Goal: Check status

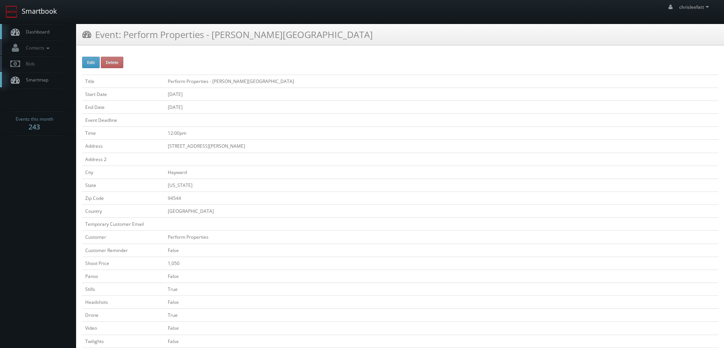
click at [57, 13] on link "Smartbook" at bounding box center [31, 12] width 62 height 24
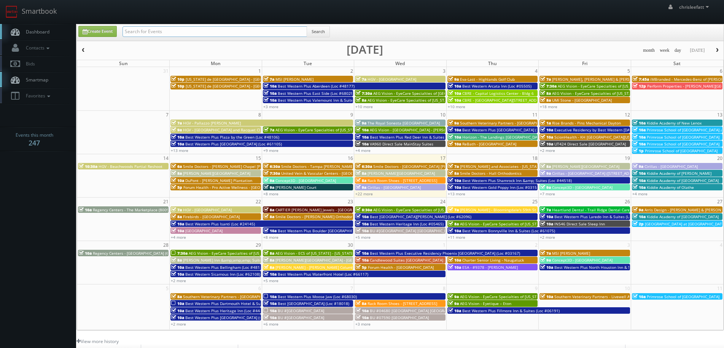
click at [167, 31] on input "text" at bounding box center [214, 31] width 185 height 11
type input "68029"
click at [316, 32] on button "Search" at bounding box center [318, 31] width 23 height 11
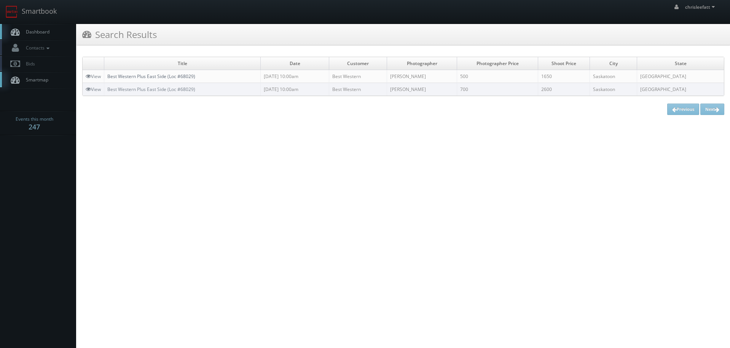
click at [185, 73] on link "Best Western Plus East Side (Loc #68029)" at bounding box center [151, 76] width 88 height 6
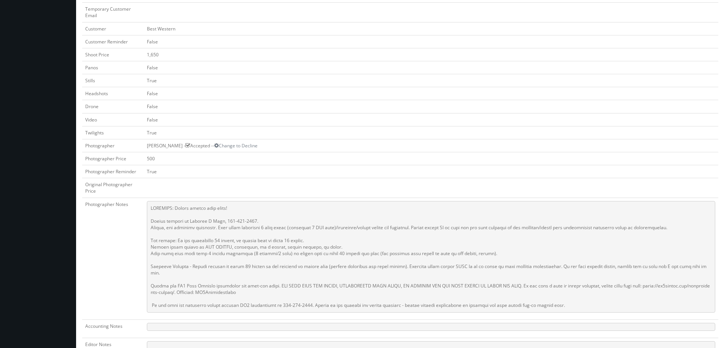
scroll to position [228, 0]
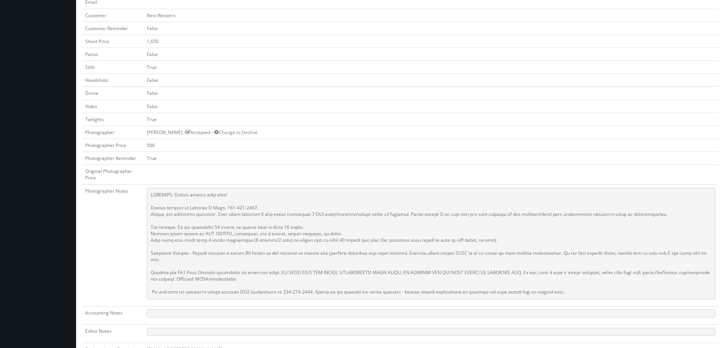
click at [577, 148] on td "500" at bounding box center [431, 144] width 574 height 13
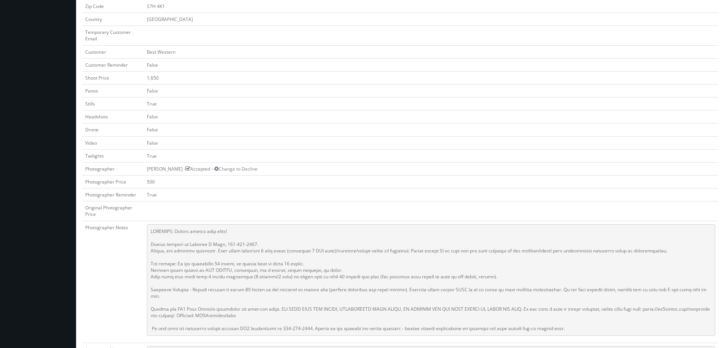
scroll to position [76, 0]
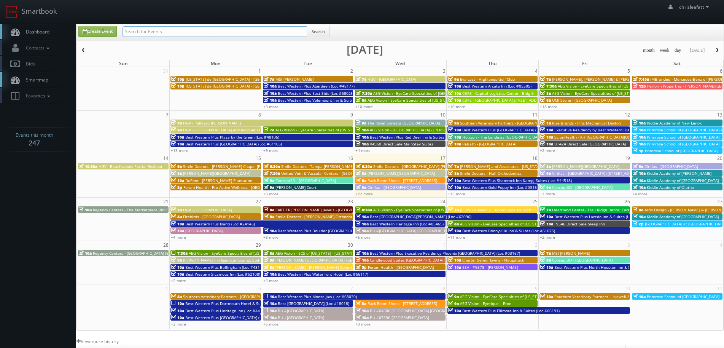
click at [243, 31] on input "text" at bounding box center [214, 31] width 185 height 11
type input "[STREET_ADDRESS]"
click at [317, 27] on button "Search" at bounding box center [318, 31] width 23 height 11
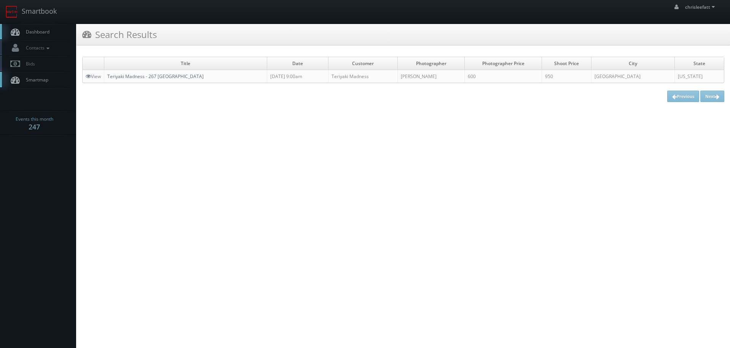
click at [148, 77] on link "Teriyaki Madness - 267 West Hartford" at bounding box center [155, 76] width 96 height 6
